Goal: Information Seeking & Learning: Learn about a topic

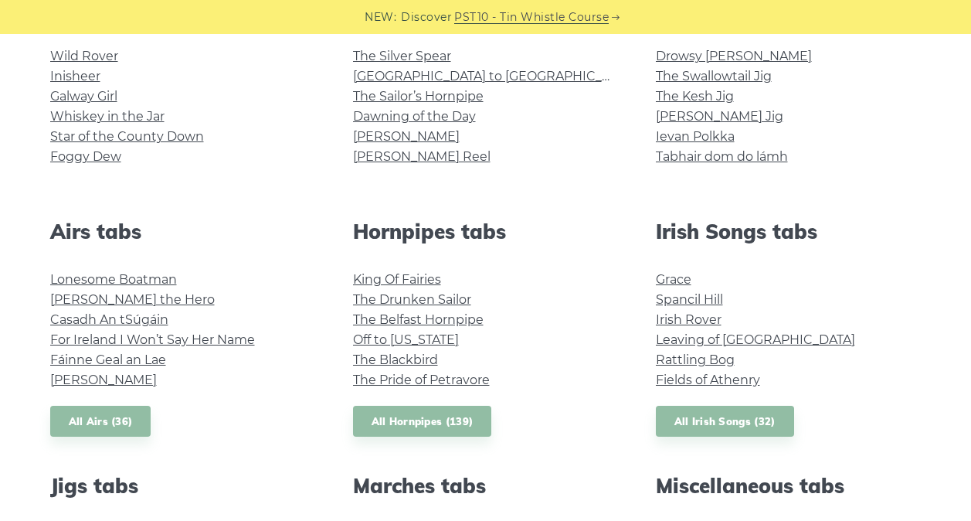
scroll to position [409, 0]
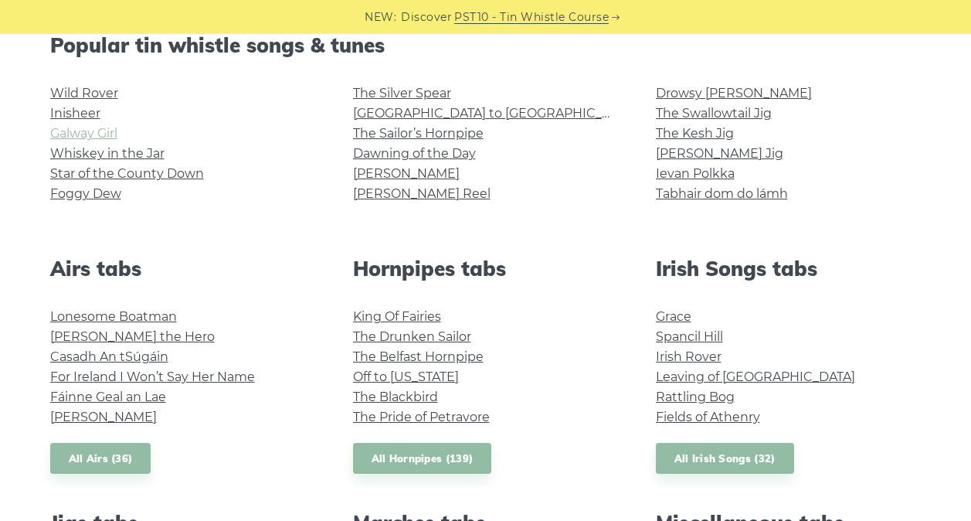
click at [98, 134] on link "Galway Girl" at bounding box center [83, 133] width 67 height 15
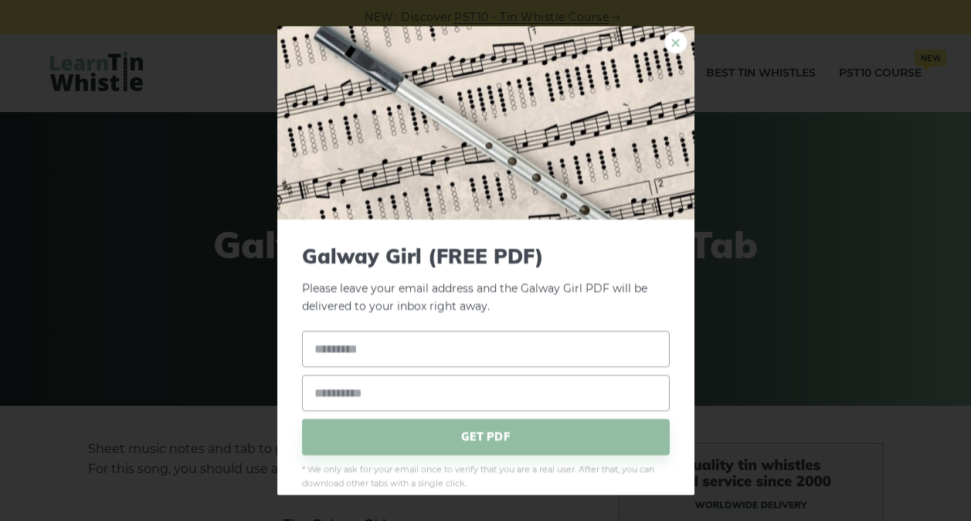
click at [671, 36] on link "×" at bounding box center [675, 42] width 23 height 23
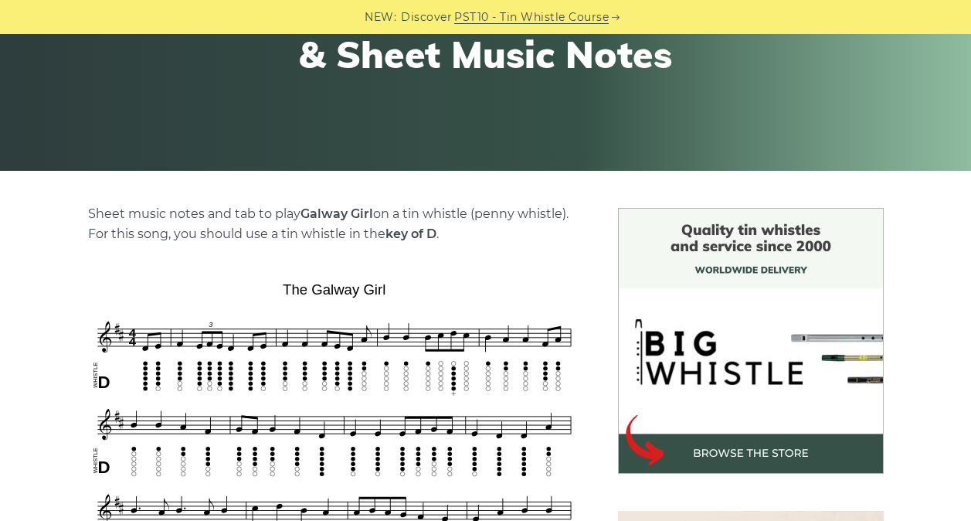
scroll to position [257, 0]
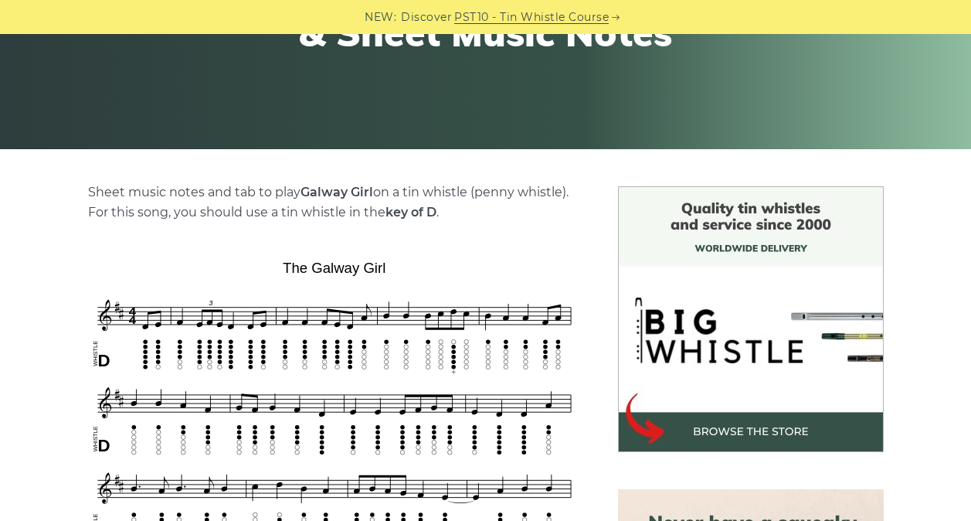
click at [534, 199] on p "Sheet music notes and tab to play Galway Girl on a tin whistle (penny whistle).…" at bounding box center [334, 202] width 493 height 40
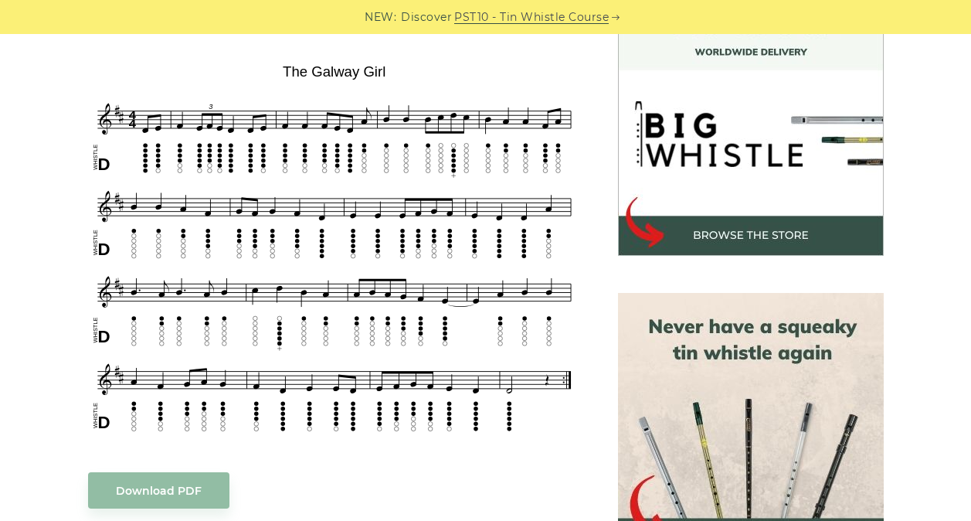
scroll to position [439, 0]
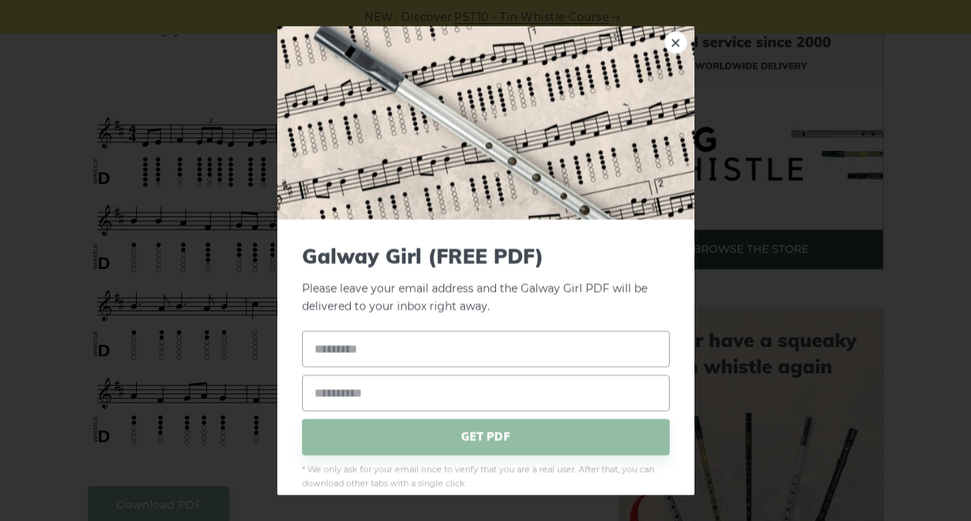
drag, startPoint x: 121, startPoint y: 131, endPoint x: 362, endPoint y: 250, distance: 268.5
click at [678, 31] on img at bounding box center [485, 122] width 417 height 193
click at [671, 33] on link "×" at bounding box center [675, 42] width 23 height 23
